Goal: Check status

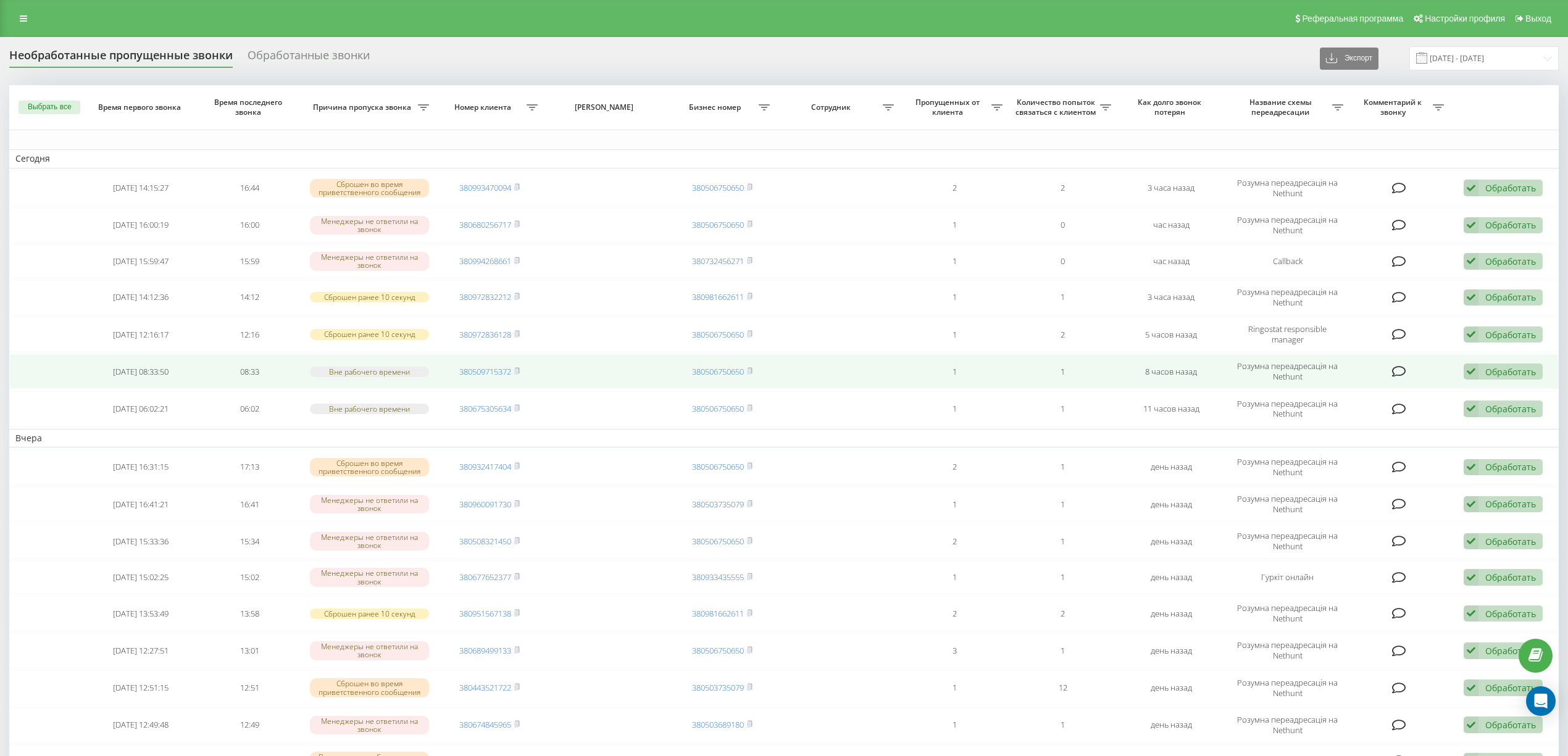
drag, startPoint x: 519, startPoint y: 263, endPoint x: 440, endPoint y: 385, distance: 145.3
click at [513, 267] on span "380994268661" at bounding box center [489, 261] width 60 height 11
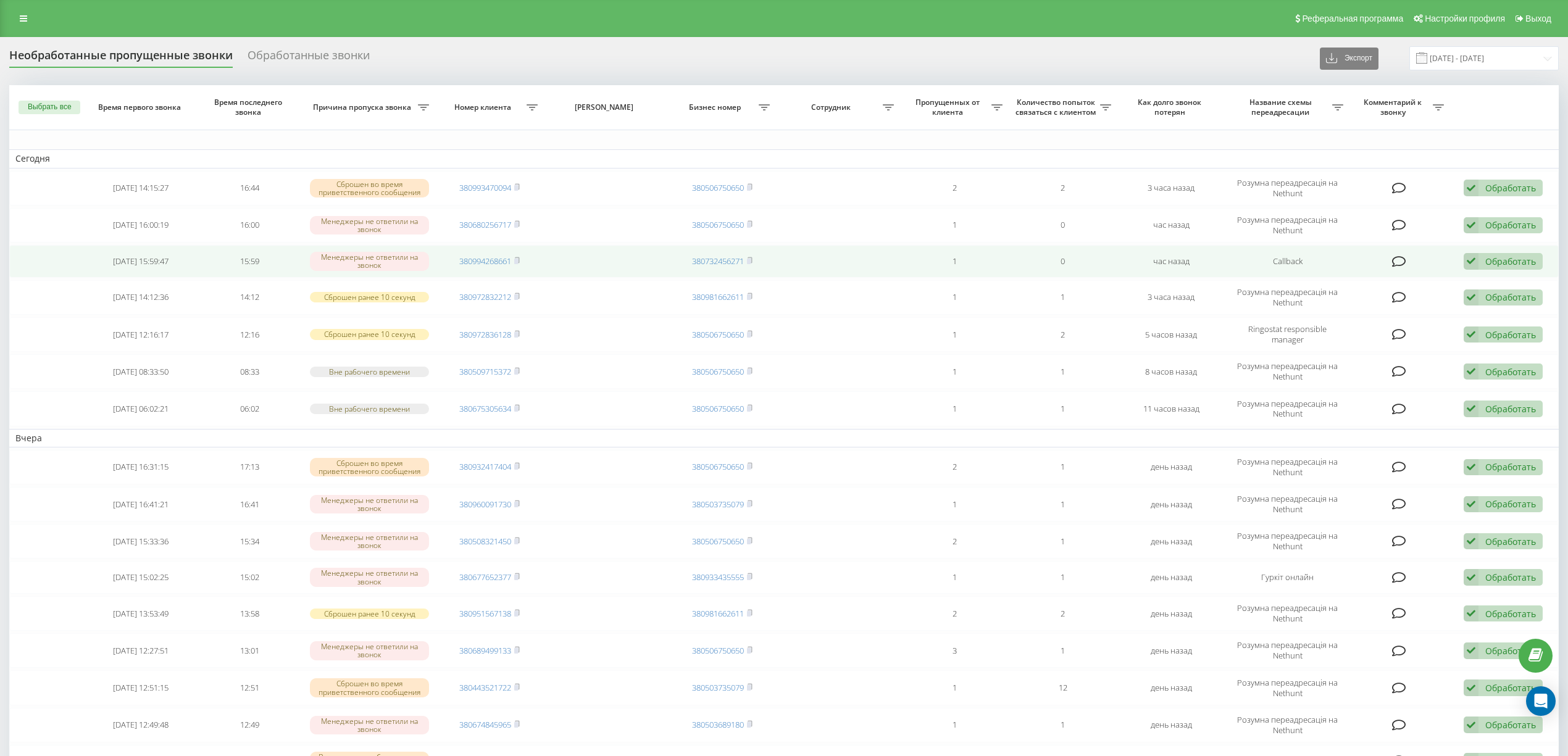
drag, startPoint x: 516, startPoint y: 260, endPoint x: 524, endPoint y: 260, distance: 8.0
click at [516, 260] on icon at bounding box center [517, 260] width 6 height 7
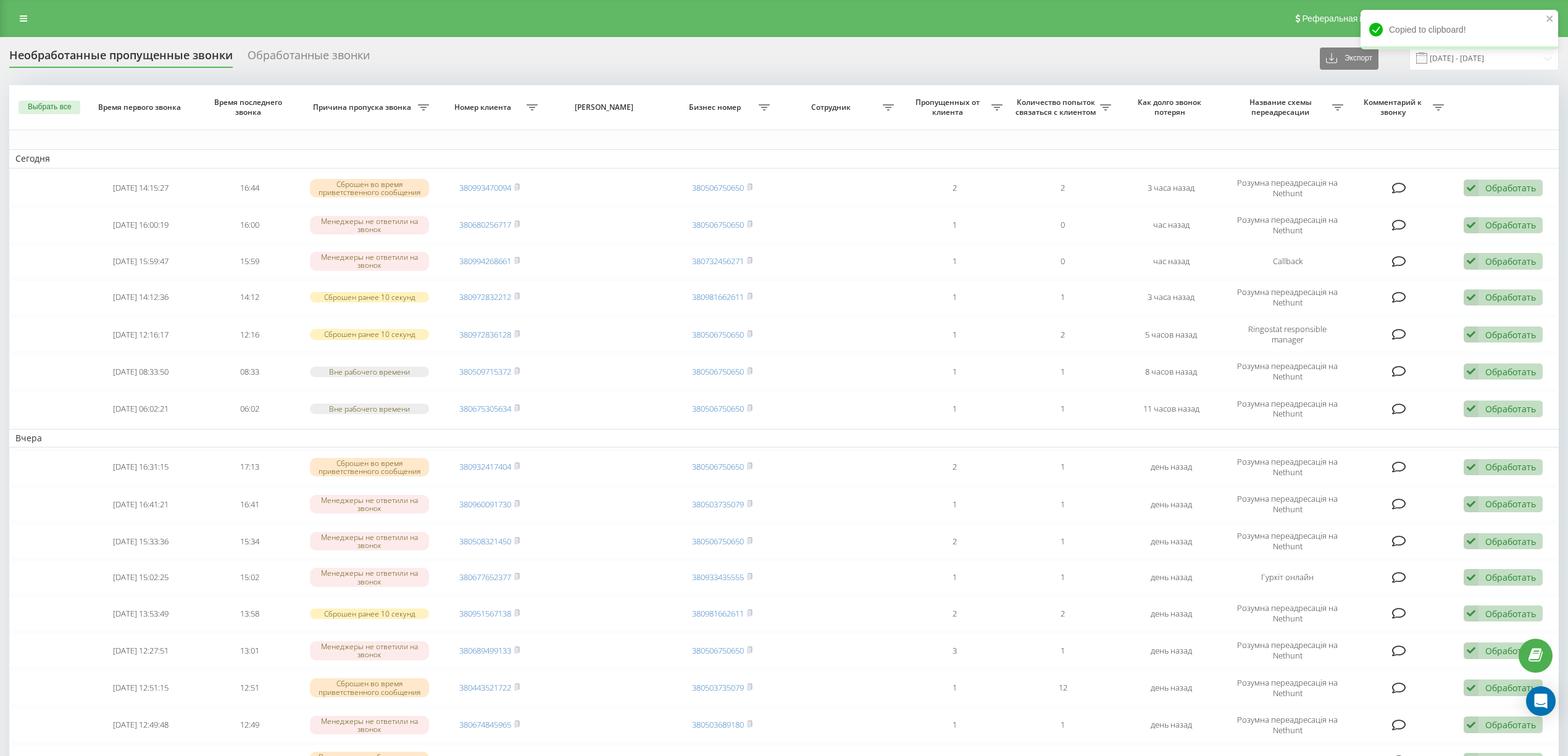
drag, startPoint x: 519, startPoint y: 260, endPoint x: 450, endPoint y: 433, distance: 186.3
click at [518, 260] on rect at bounding box center [516, 262] width 4 height 6
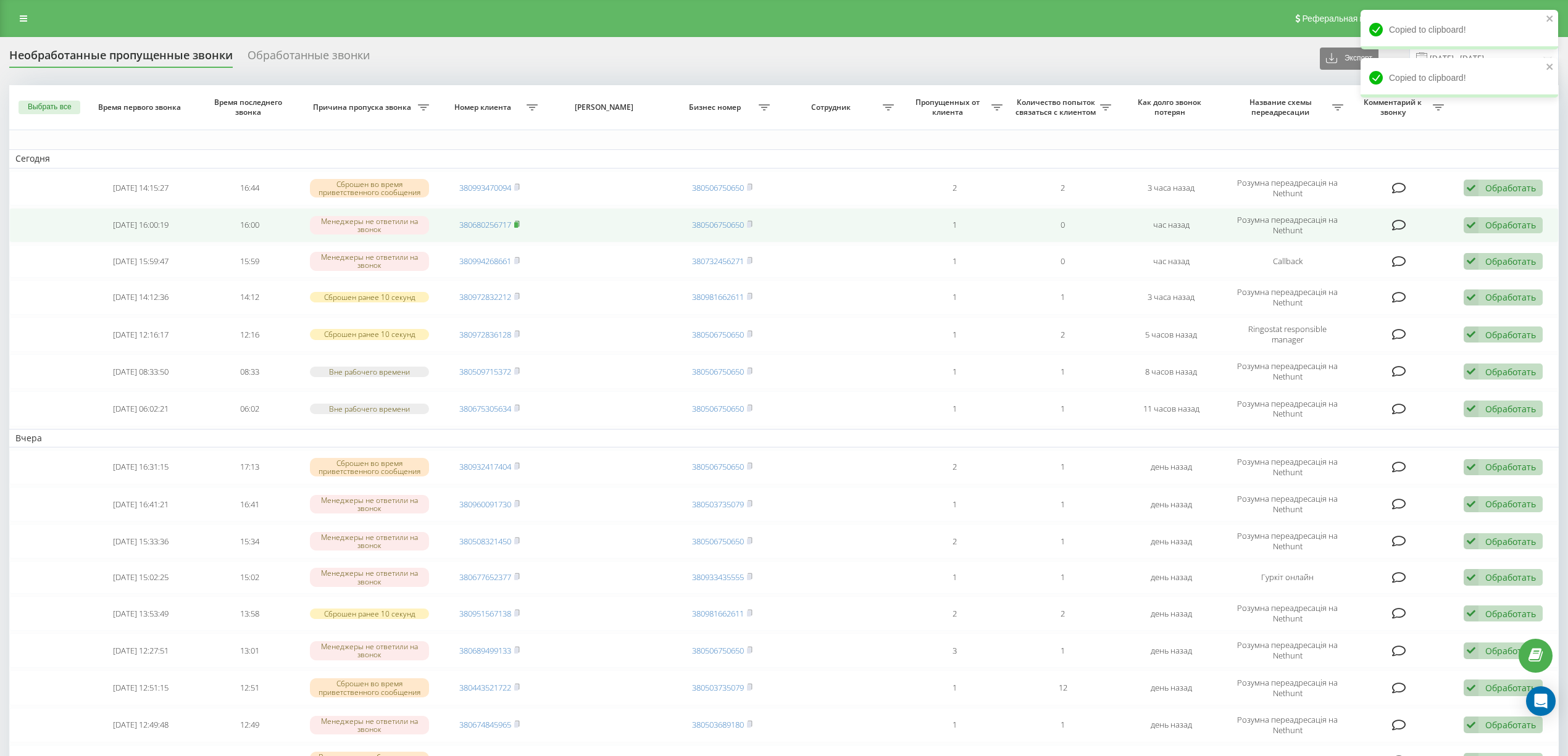
click at [517, 225] on rect at bounding box center [516, 225] width 4 height 6
